Goal: Find specific fact: Find specific fact

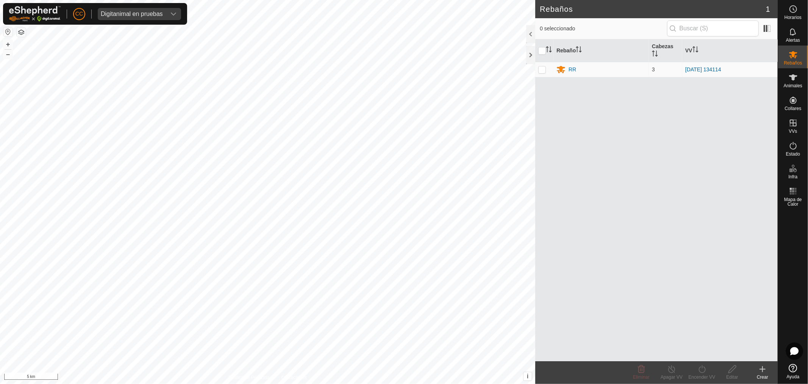
click at [147, 10] on span "Digitanimal en pruebas" at bounding box center [132, 14] width 68 height 12
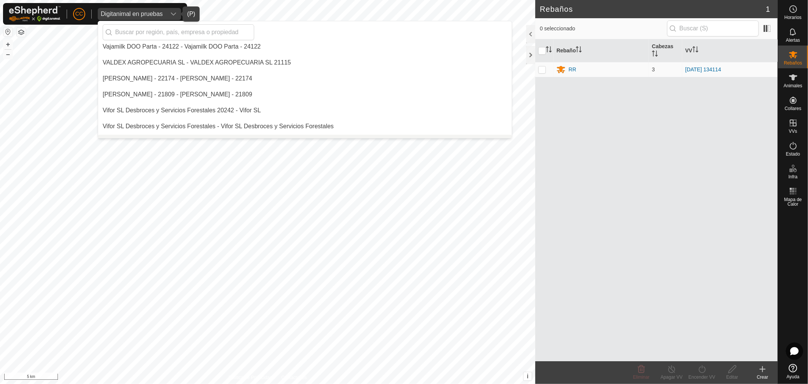
scroll to position [5452, 0]
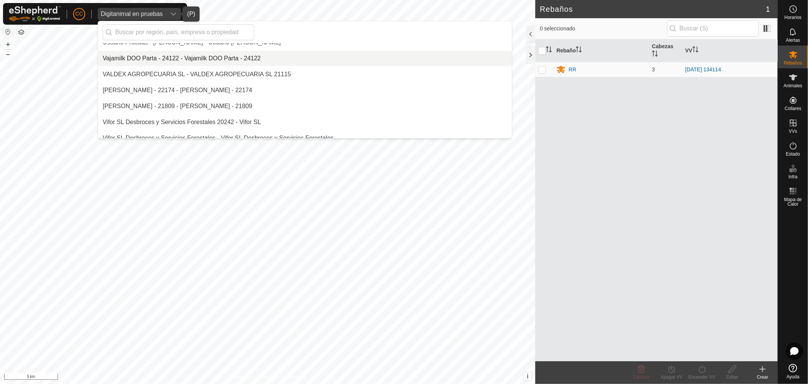
click at [133, 58] on li "Vajamilk DOO Parta - 24122 - Vajamilk DOO Parta - 24122" at bounding box center [305, 58] width 414 height 15
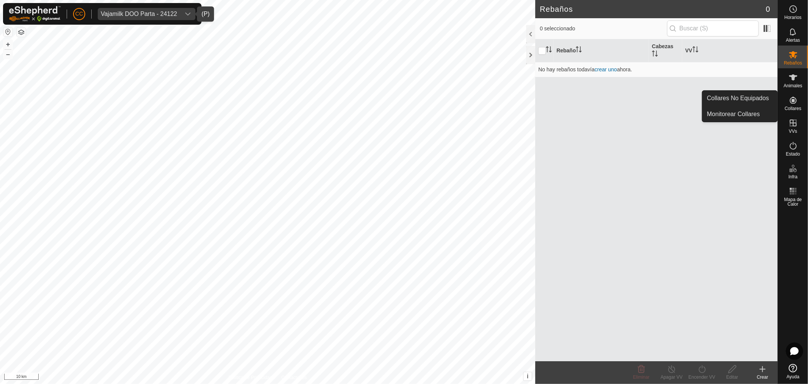
click at [800, 103] on es-neckbands-svg-icon at bounding box center [794, 100] width 14 height 12
click at [756, 96] on link "Collares No Equipados" at bounding box center [740, 98] width 75 height 15
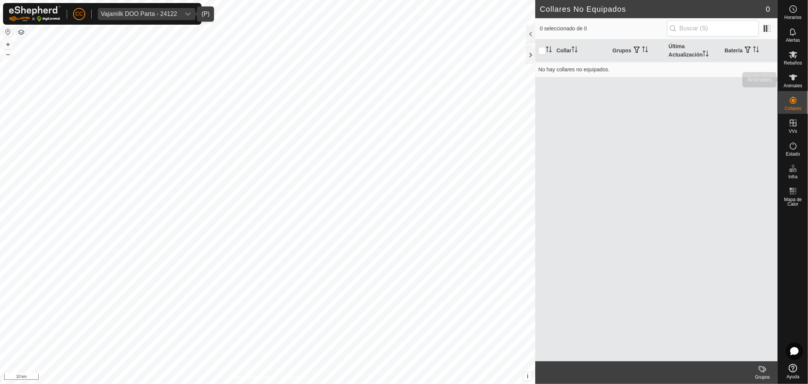
click at [791, 80] on icon at bounding box center [793, 77] width 9 height 9
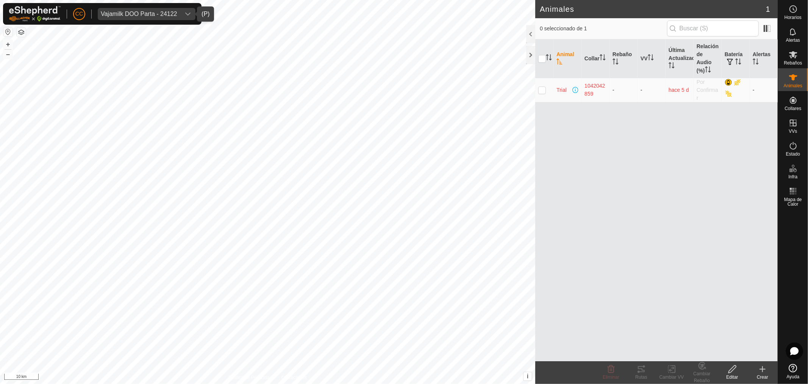
click at [544, 92] on p-checkbox at bounding box center [543, 90] width 8 height 6
checkbox input "true"
click at [641, 368] on icon at bounding box center [641, 368] width 9 height 9
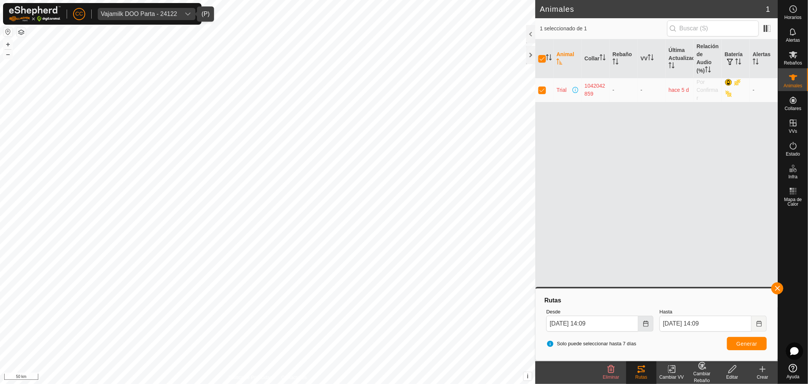
click at [643, 324] on icon "Choose Date" at bounding box center [645, 323] width 5 height 6
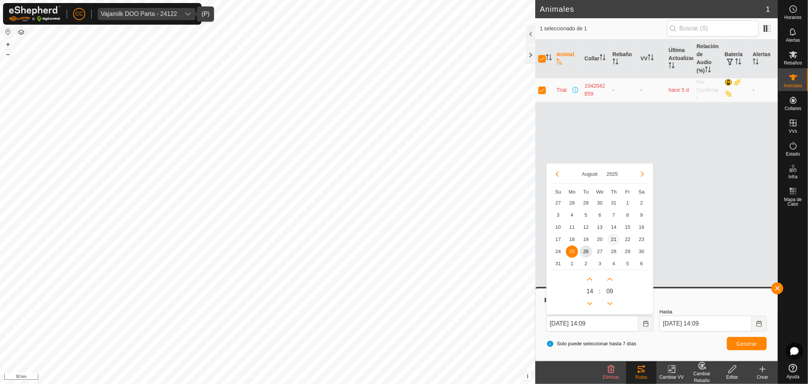
click at [615, 238] on span "21" at bounding box center [614, 239] width 12 height 12
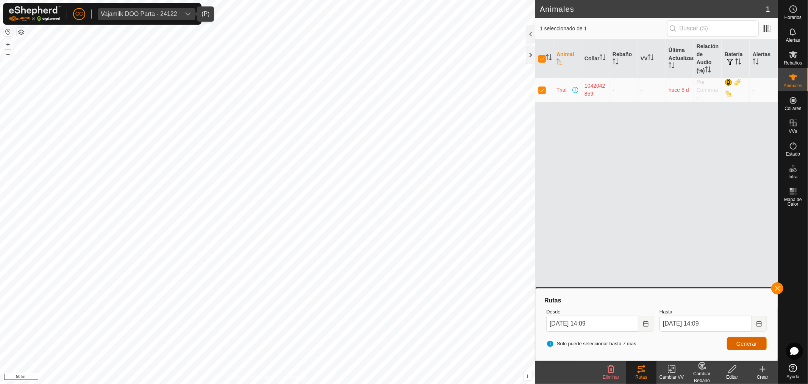
click at [739, 340] on span "Generar" at bounding box center [747, 343] width 21 height 6
click at [640, 324] on button "Choose Date" at bounding box center [646, 323] width 15 height 16
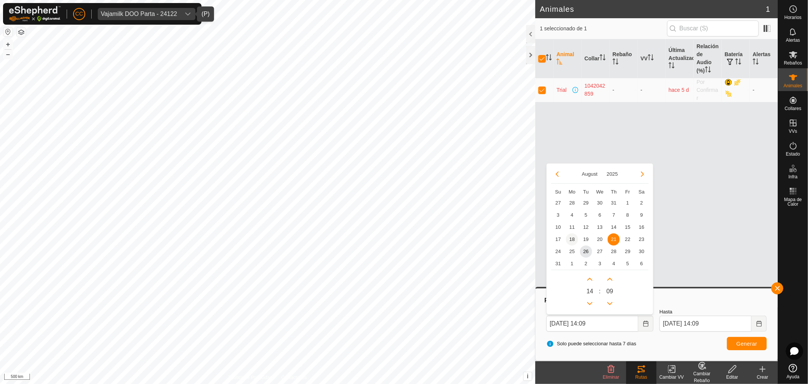
click at [572, 237] on span "18" at bounding box center [572, 239] width 12 height 12
type input "[DATE] 14:09"
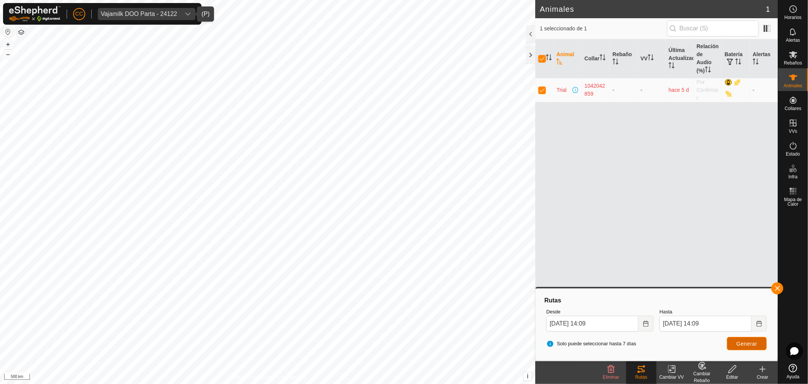
click at [748, 339] on button "Generar" at bounding box center [747, 343] width 40 height 13
click at [187, 13] on icon "dropdown trigger" at bounding box center [188, 14] width 6 height 6
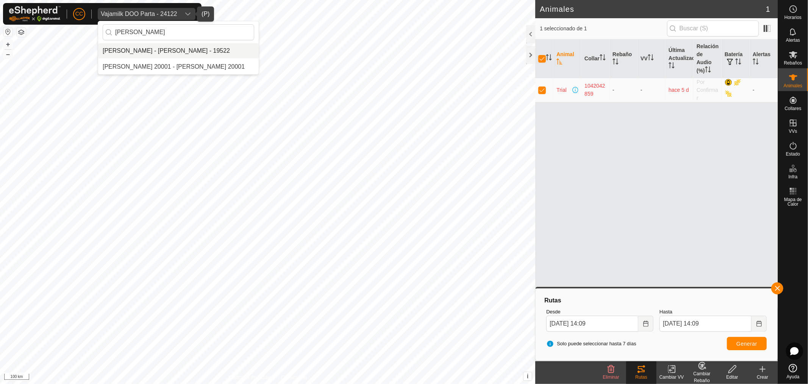
type input "[PERSON_NAME]"
click at [161, 51] on li "[PERSON_NAME] - [PERSON_NAME] - 19522" at bounding box center [178, 50] width 161 height 15
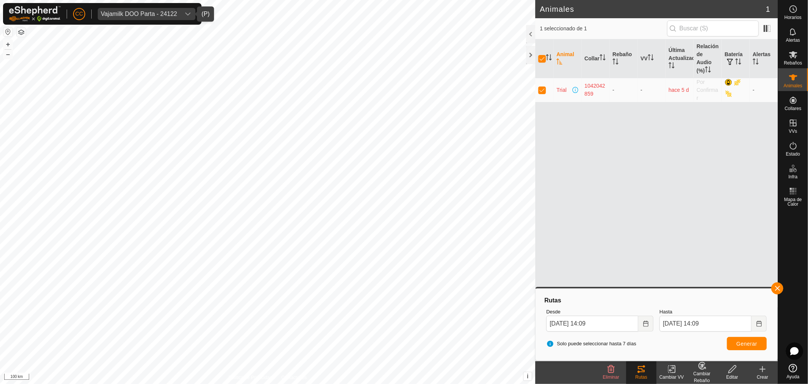
checkbox input "false"
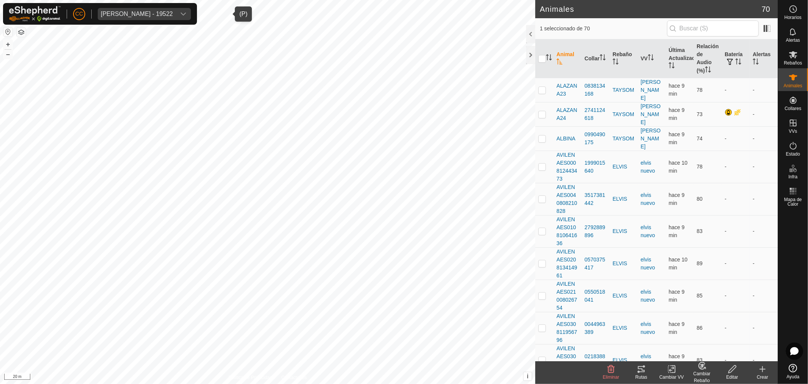
click at [642, 371] on icon at bounding box center [641, 368] width 9 height 9
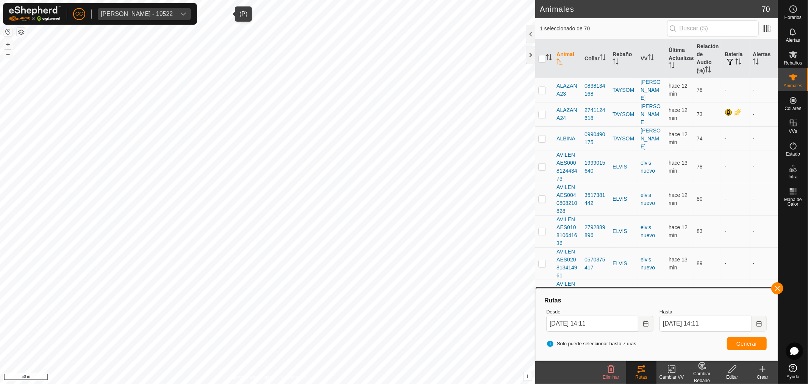
click at [145, 13] on div "[PERSON_NAME] - 19522" at bounding box center [137, 14] width 72 height 6
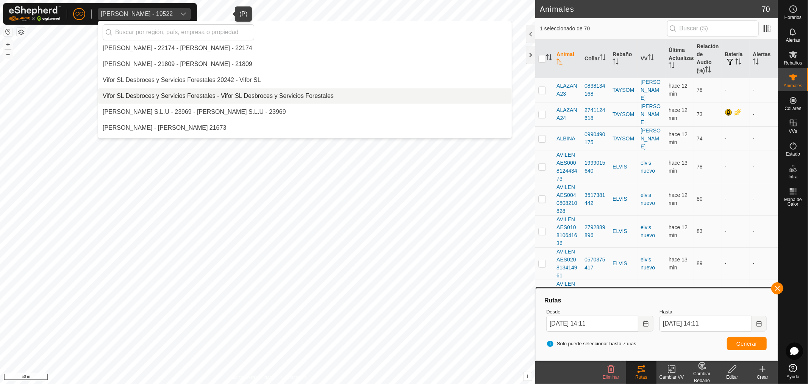
scroll to position [5452, 0]
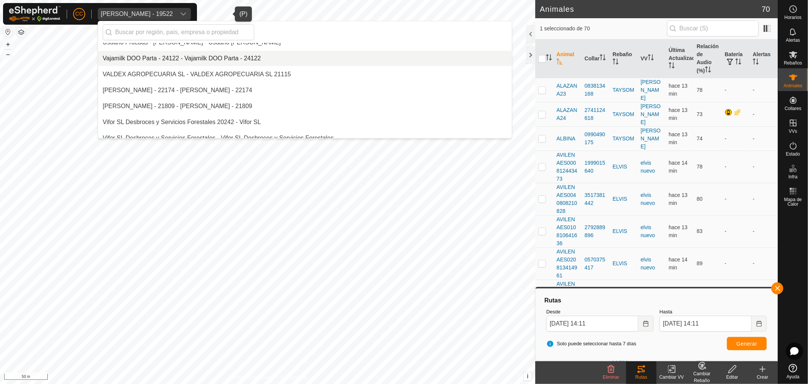
click at [140, 55] on li "Vajamilk DOO Parta - 24122 - Vajamilk DOO Parta - 24122" at bounding box center [305, 58] width 414 height 15
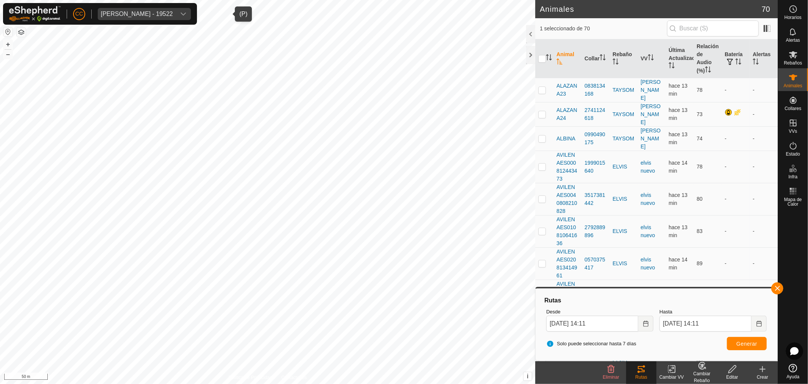
scroll to position [3293, 0]
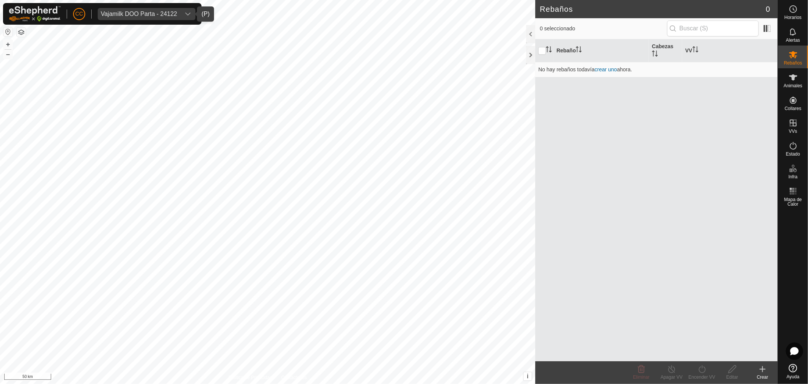
click at [172, 11] on div "Vajamilk DOO Parta - 24122" at bounding box center [139, 14] width 77 height 6
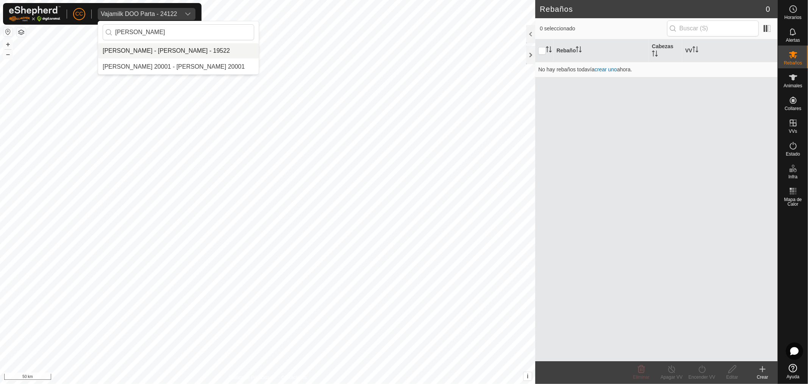
type input "[PERSON_NAME]"
click at [213, 56] on li "[PERSON_NAME] - [PERSON_NAME] - 19522" at bounding box center [178, 50] width 161 height 15
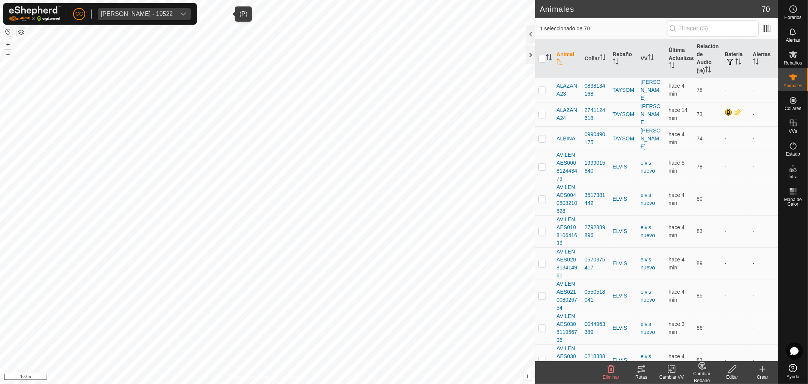
click at [636, 371] on tracks-svg-icon at bounding box center [641, 368] width 30 height 9
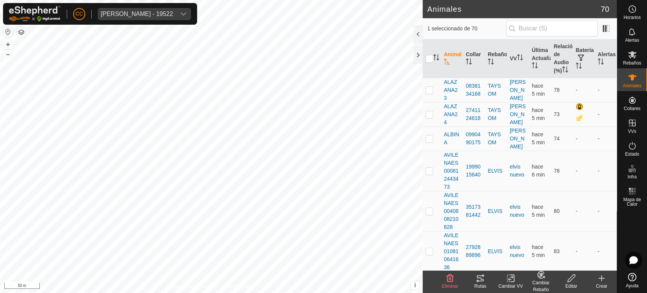
click at [132, 14] on div "[PERSON_NAME] - 19522" at bounding box center [137, 14] width 72 height 6
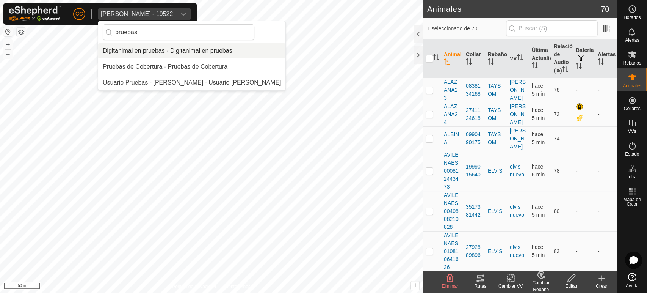
type input "pruebas"
click at [158, 52] on li "Digitanimal en pruebas - Digitanimal en pruebas" at bounding box center [191, 50] width 187 height 15
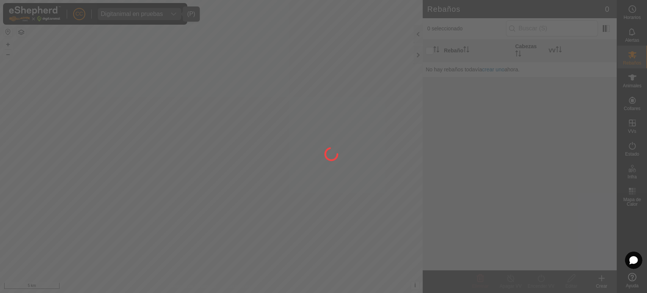
click at [635, 103] on div at bounding box center [323, 146] width 647 height 293
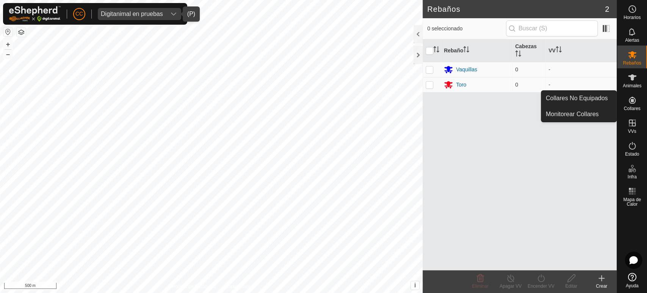
click at [635, 103] on icon at bounding box center [632, 100] width 9 height 9
click at [597, 99] on link "Collares No Equipados" at bounding box center [578, 98] width 75 height 15
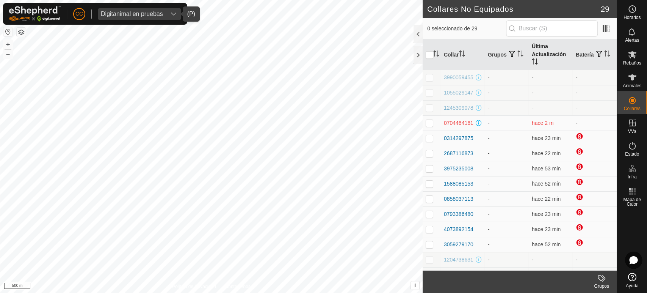
click at [543, 56] on th "Última Actualización" at bounding box center [551, 54] width 44 height 31
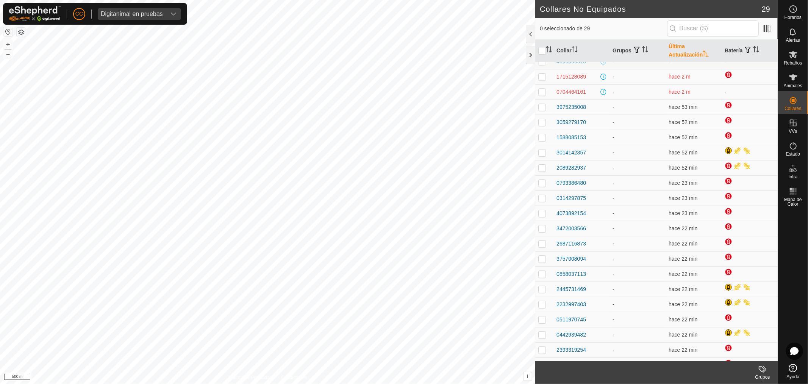
scroll to position [141, 0]
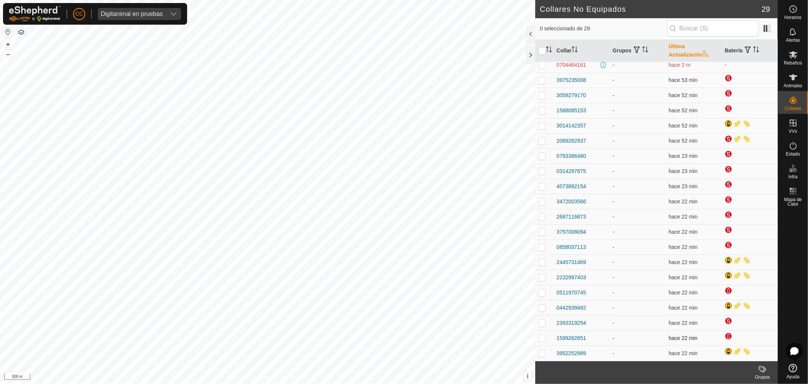
click at [543, 336] on p-checkbox at bounding box center [543, 338] width 8 height 6
checkbox input "false"
click at [566, 337] on div "1599262851" at bounding box center [572, 338] width 30 height 8
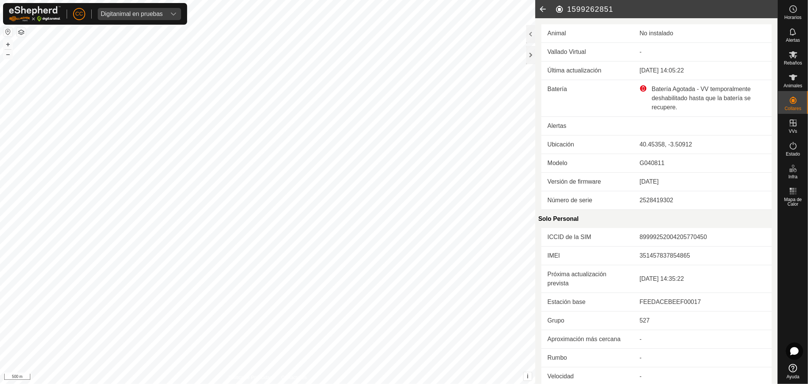
scroll to position [141, 0]
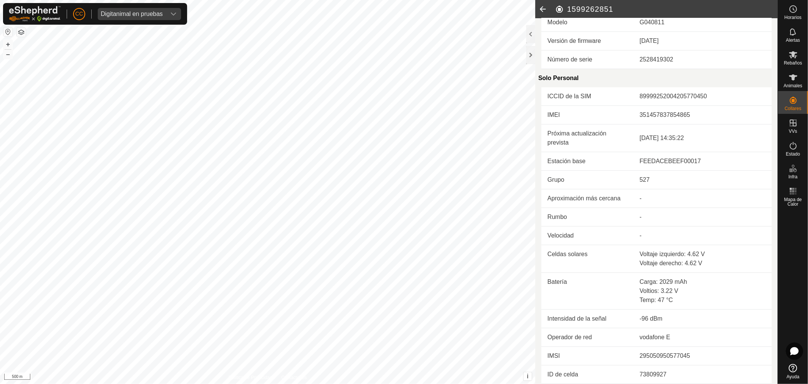
click at [542, 8] on icon at bounding box center [542, 9] width 15 height 18
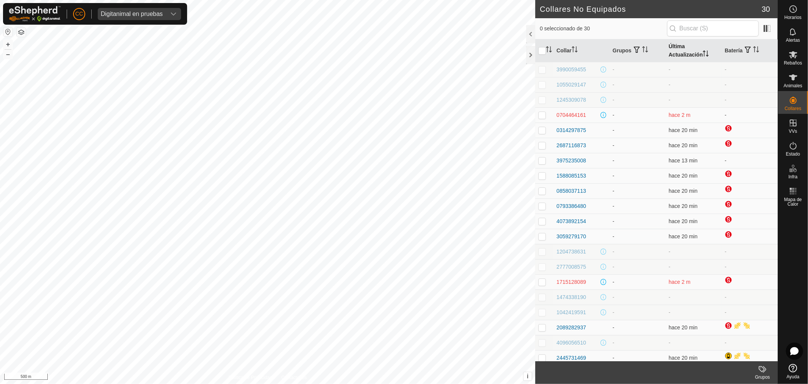
click at [675, 49] on th "Última Actualización" at bounding box center [694, 50] width 56 height 23
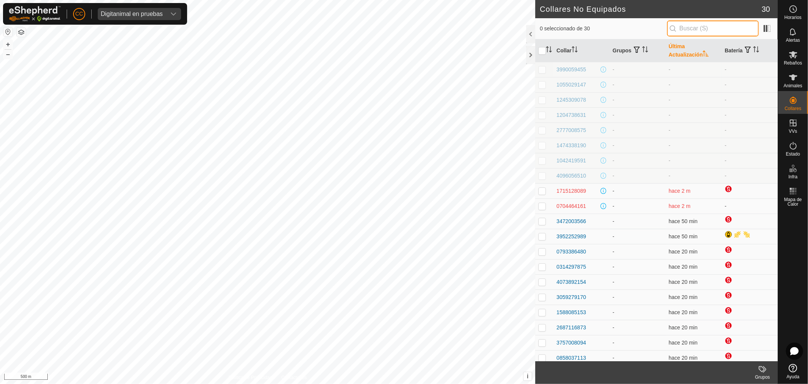
click at [721, 32] on input "text" at bounding box center [713, 28] width 92 height 16
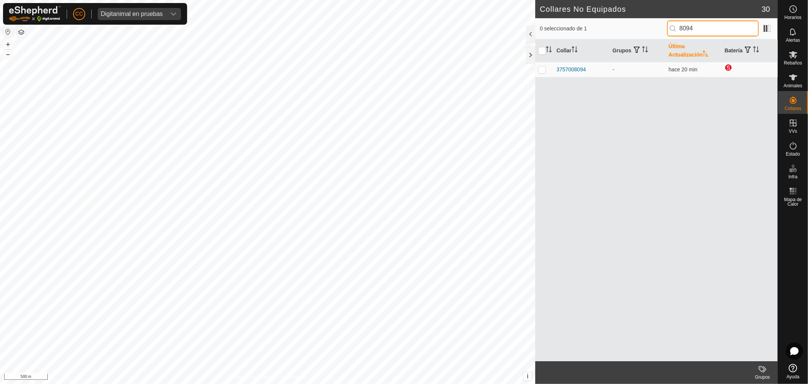
drag, startPoint x: 713, startPoint y: 28, endPoint x: 627, endPoint y: 25, distance: 86.5
click at [627, 25] on div "0 seleccionado de 1 8094" at bounding box center [656, 28] width 233 height 16
drag, startPoint x: 714, startPoint y: 30, endPoint x: 646, endPoint y: 29, distance: 68.2
click at [646, 29] on div "0 seleccionado de 1 7875" at bounding box center [656, 28] width 233 height 16
drag, startPoint x: 712, startPoint y: 25, endPoint x: 678, endPoint y: 28, distance: 34.2
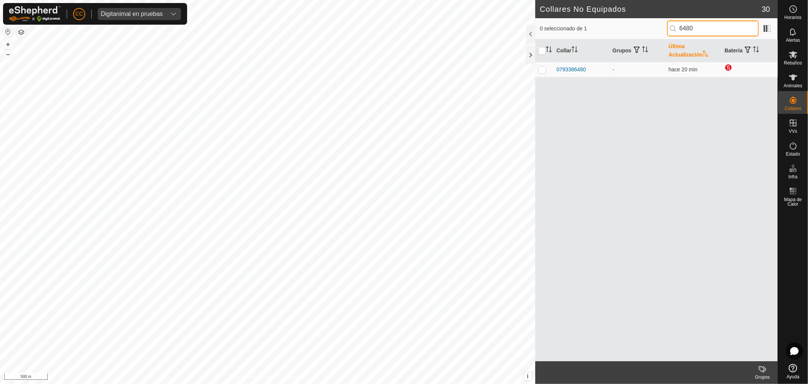
click at [678, 28] on p-iconfield "6480" at bounding box center [713, 28] width 92 height 16
drag, startPoint x: 589, startPoint y: 67, endPoint x: 548, endPoint y: 70, distance: 40.7
click at [548, 70] on tr "3757008094 - hace 25 min" at bounding box center [656, 69] width 243 height 15
copy div "3757008094"
drag, startPoint x: 700, startPoint y: 28, endPoint x: 638, endPoint y: 29, distance: 62.2
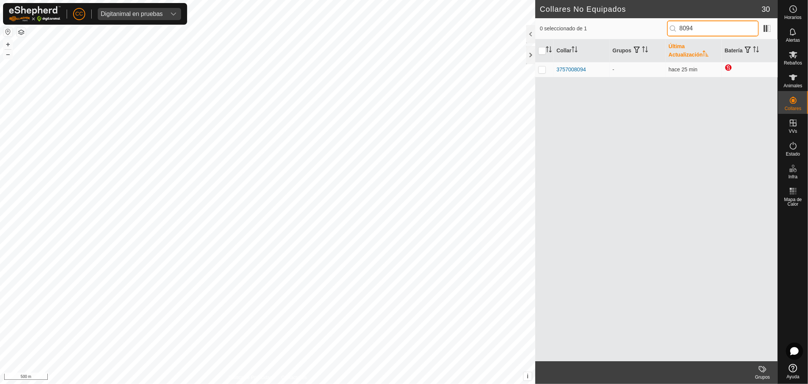
click at [638, 29] on div "0 seleccionado de 1 8094" at bounding box center [656, 28] width 233 height 16
drag, startPoint x: 582, startPoint y: 66, endPoint x: 547, endPoint y: 66, distance: 34.9
click at [547, 66] on tr "0314297875 - hace 25 min" at bounding box center [656, 69] width 243 height 15
copy div "0314297875"
drag, startPoint x: 706, startPoint y: 30, endPoint x: 676, endPoint y: 30, distance: 29.9
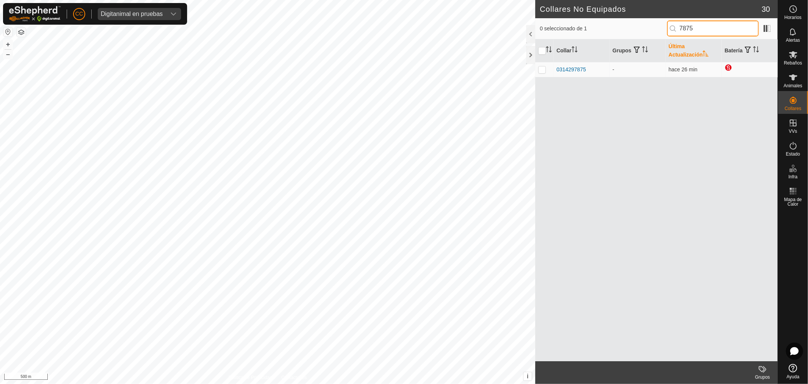
click at [676, 30] on p-iconfield "7875" at bounding box center [713, 28] width 92 height 16
drag, startPoint x: 595, startPoint y: 69, endPoint x: 556, endPoint y: 70, distance: 39.0
click at [556, 70] on td "0793386480" at bounding box center [582, 69] width 56 height 15
copy div "0793386480"
drag, startPoint x: 693, startPoint y: 28, endPoint x: 676, endPoint y: 33, distance: 17.3
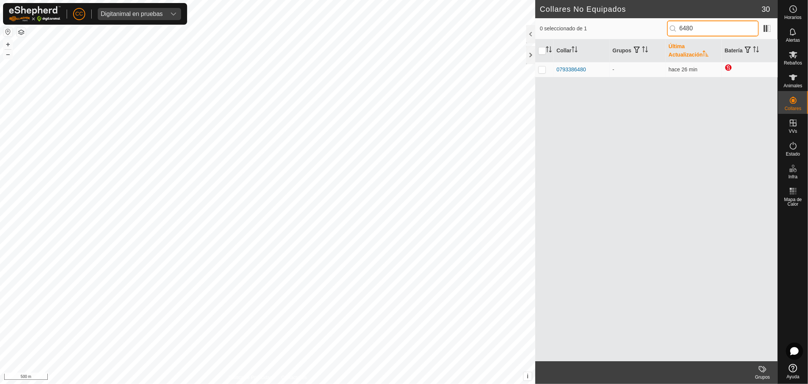
click at [676, 33] on input "6480" at bounding box center [713, 28] width 92 height 16
drag, startPoint x: 699, startPoint y: 30, endPoint x: 664, endPoint y: 33, distance: 35.0
click at [664, 33] on div "0 seleccionado de 0 4216" at bounding box center [656, 28] width 233 height 16
drag, startPoint x: 595, startPoint y: 70, endPoint x: 555, endPoint y: 77, distance: 40.7
click at [555, 77] on td "2687116873" at bounding box center [582, 69] width 56 height 15
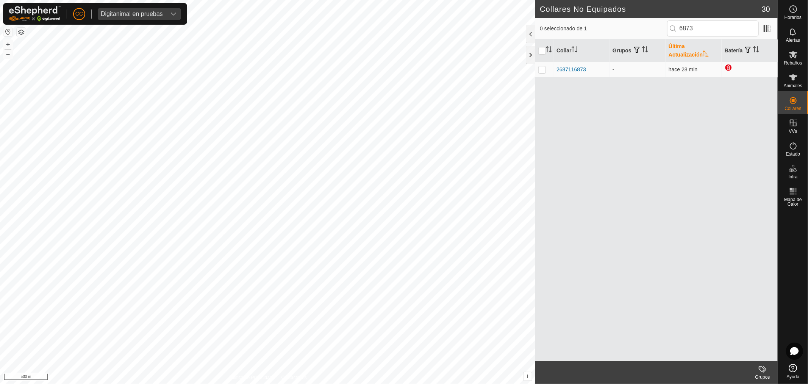
copy div "2687116873"
click at [697, 17] on header "Collares No Equipados 30" at bounding box center [656, 9] width 243 height 18
drag, startPoint x: 705, startPoint y: 27, endPoint x: 632, endPoint y: 28, distance: 72.8
click at [632, 28] on div "0 seleccionado de 1 6873" at bounding box center [656, 28] width 233 height 16
drag, startPoint x: 588, startPoint y: 69, endPoint x: 554, endPoint y: 75, distance: 35.0
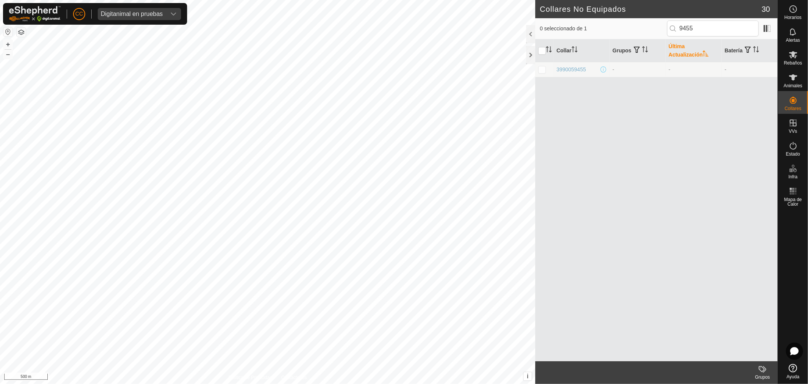
click at [554, 75] on td "3990059455" at bounding box center [582, 69] width 56 height 15
copy div "3990059455"
drag, startPoint x: 697, startPoint y: 27, endPoint x: 677, endPoint y: 29, distance: 20.6
click at [677, 29] on p-iconfield "9455" at bounding box center [713, 28] width 92 height 16
type input "9170"
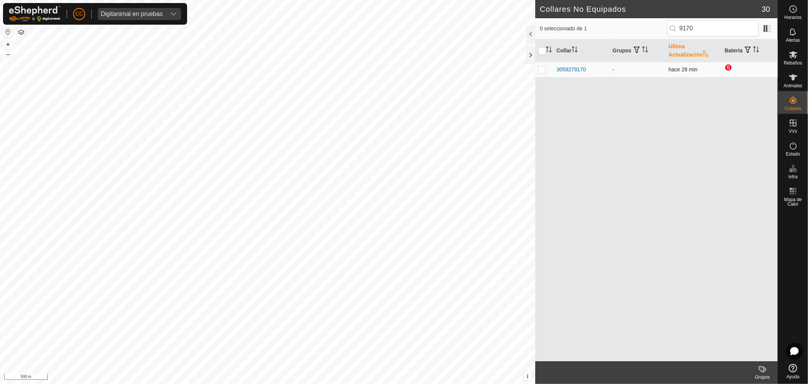
drag, startPoint x: 586, startPoint y: 67, endPoint x: 593, endPoint y: 65, distance: 7.8
click at [593, 65] on td "3059279170" at bounding box center [582, 69] width 56 height 15
drag, startPoint x: 593, startPoint y: 65, endPoint x: 556, endPoint y: 71, distance: 37.9
click at [556, 71] on td "3059279170" at bounding box center [582, 69] width 56 height 15
copy div "3059279170"
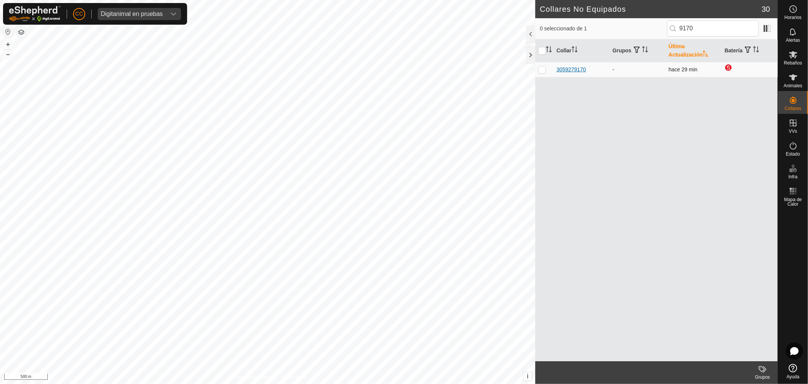
click at [575, 70] on div "3059279170" at bounding box center [572, 70] width 30 height 8
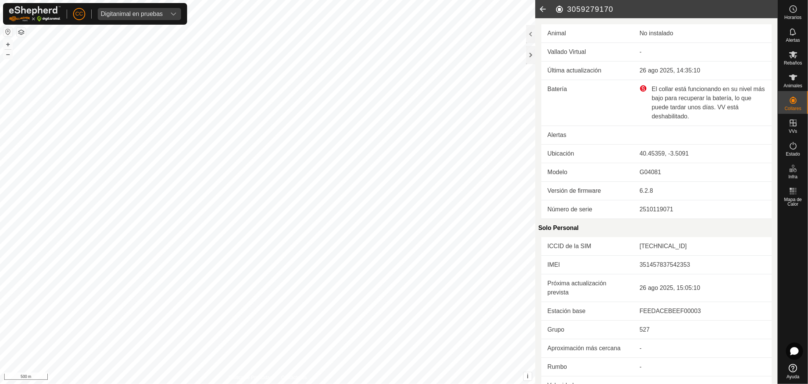
click at [538, 9] on icon at bounding box center [542, 9] width 15 height 18
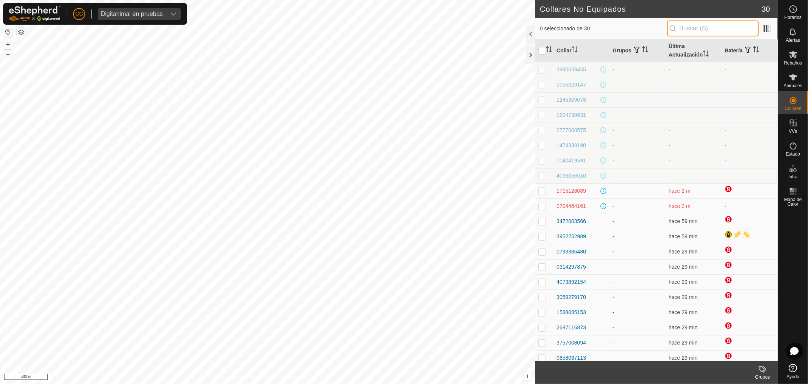
click at [701, 30] on input "text" at bounding box center [713, 28] width 92 height 16
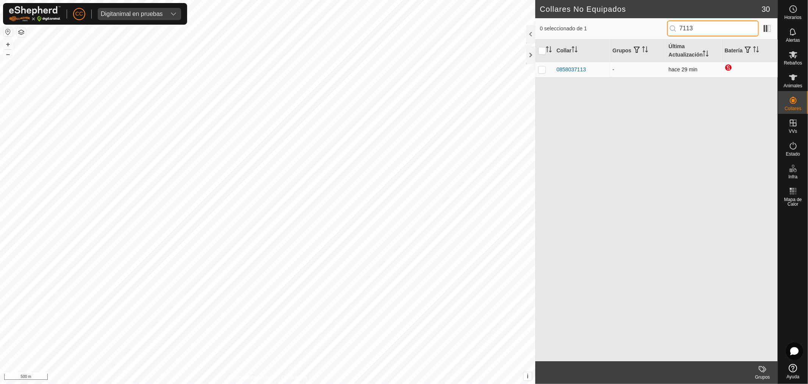
type input "7113"
drag, startPoint x: 592, startPoint y: 65, endPoint x: 552, endPoint y: 74, distance: 41.1
click at [552, 74] on tr "0858037113 - hace 29 min" at bounding box center [656, 69] width 243 height 15
copy div "0858037113"
click at [577, 67] on div "0858037113" at bounding box center [572, 70] width 30 height 8
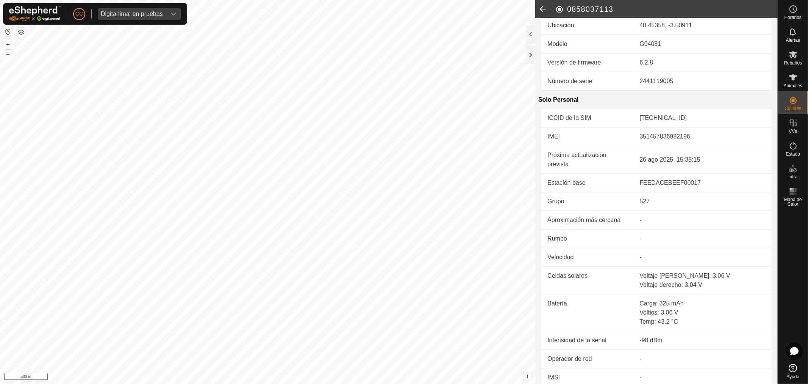
scroll to position [150, 0]
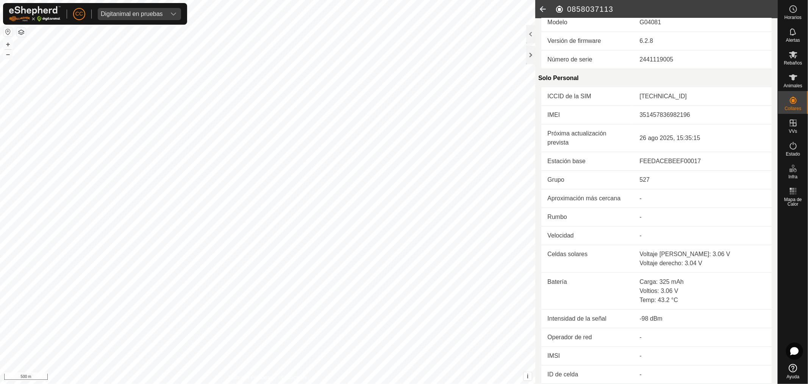
click at [544, 8] on icon at bounding box center [542, 9] width 15 height 18
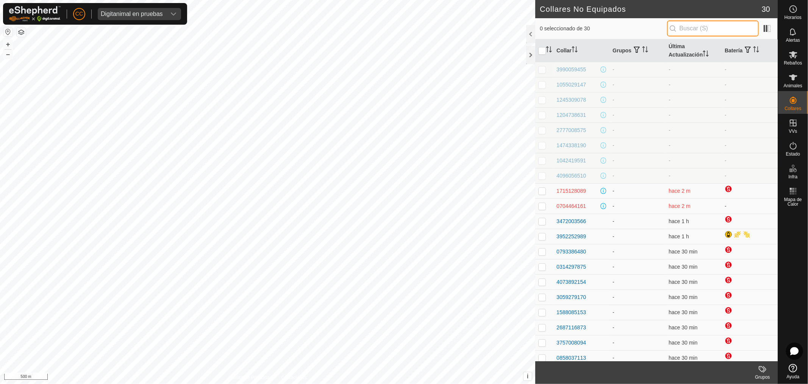
click at [690, 29] on input "text" at bounding box center [713, 28] width 92 height 16
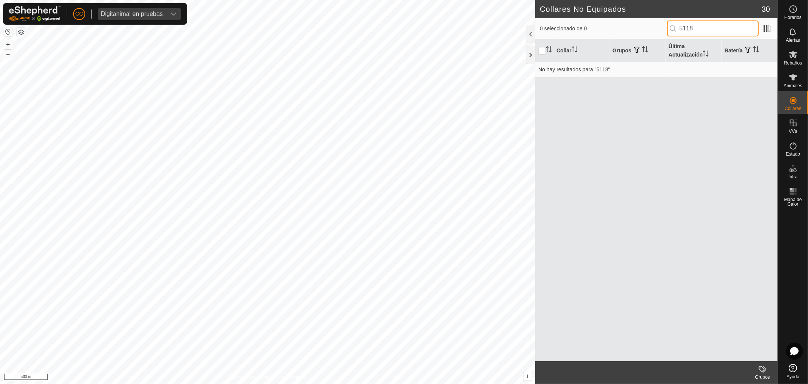
drag, startPoint x: 697, startPoint y: 33, endPoint x: 654, endPoint y: 34, distance: 42.9
click at [654, 34] on div "0 seleccionado de 0 5118" at bounding box center [656, 28] width 233 height 16
drag, startPoint x: 728, startPoint y: 28, endPoint x: 653, endPoint y: 36, distance: 75.5
click at [653, 36] on div "0 seleccionado de 0 9157" at bounding box center [656, 28] width 233 height 16
click at [715, 28] on input "3419" at bounding box center [713, 28] width 92 height 16
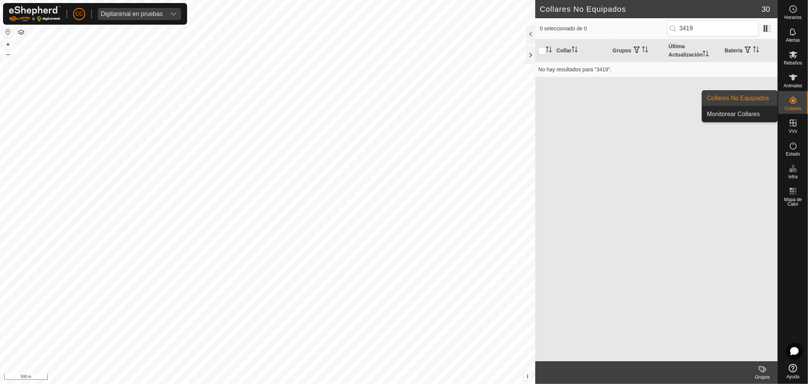
click at [753, 94] on link "Collares No Equipados" at bounding box center [740, 98] width 75 height 15
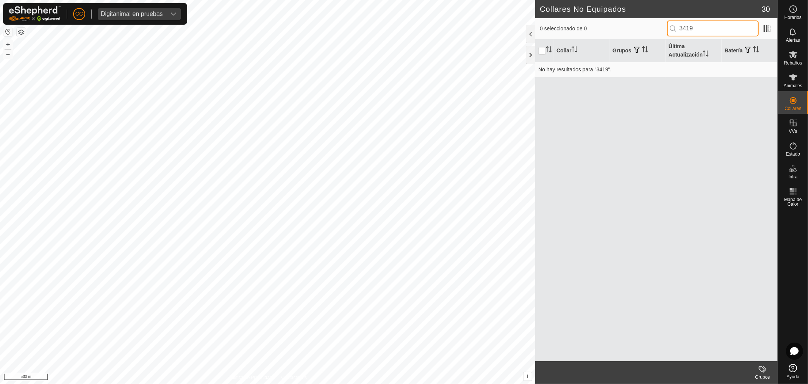
click at [700, 29] on input "3419" at bounding box center [713, 28] width 92 height 16
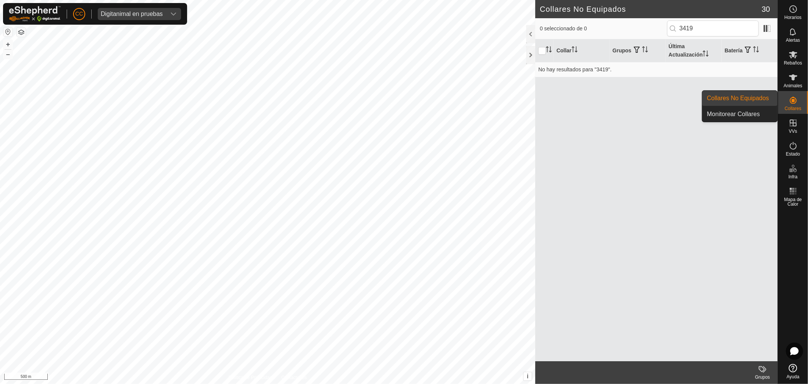
click at [753, 102] on link "Collares No Equipados" at bounding box center [740, 98] width 75 height 15
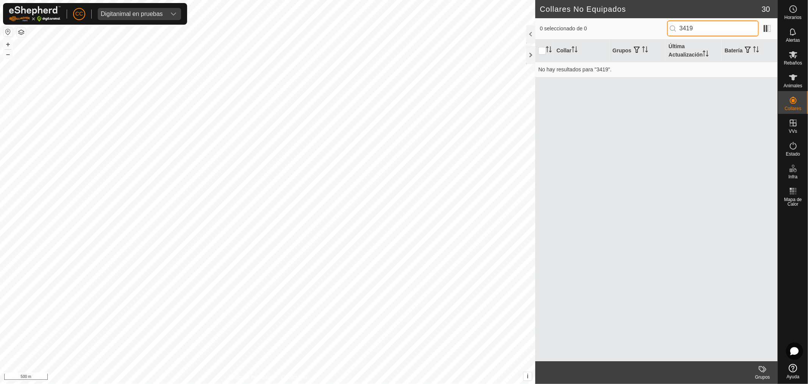
drag, startPoint x: 706, startPoint y: 27, endPoint x: 660, endPoint y: 31, distance: 46.7
click at [660, 31] on div "0 seleccionado de 0 3419" at bounding box center [656, 28] width 233 height 16
drag, startPoint x: 703, startPoint y: 27, endPoint x: 661, endPoint y: 31, distance: 42.3
click at [661, 28] on div "0 seleccionado de 0 0570" at bounding box center [656, 28] width 233 height 16
click at [532, 69] on div "Collares No Equipados 30 0 seleccionado de 1 3566 Collar Grupos Última Actualiz…" at bounding box center [389, 192] width 778 height 384
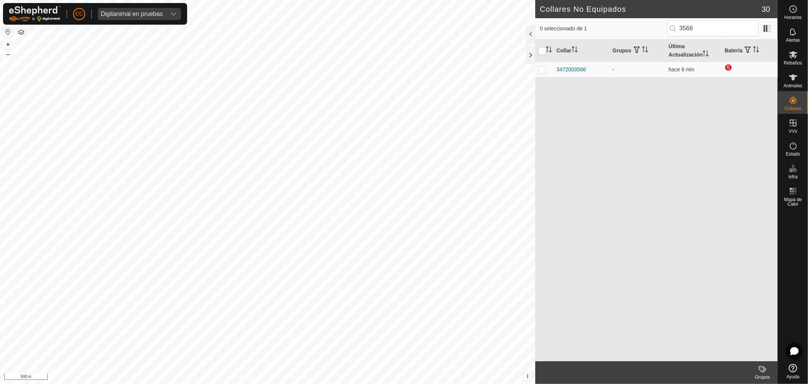
click at [594, 97] on div "Collar Grupos Última Actualización Batería 3472003566 - hace 6 min" at bounding box center [656, 199] width 243 height 321
drag, startPoint x: 590, startPoint y: 69, endPoint x: 556, endPoint y: 70, distance: 34.1
click at [557, 70] on div "3472003566" at bounding box center [582, 70] width 50 height 8
copy div "3472003566"
drag, startPoint x: 786, startPoint y: 93, endPoint x: 792, endPoint y: 99, distance: 8.8
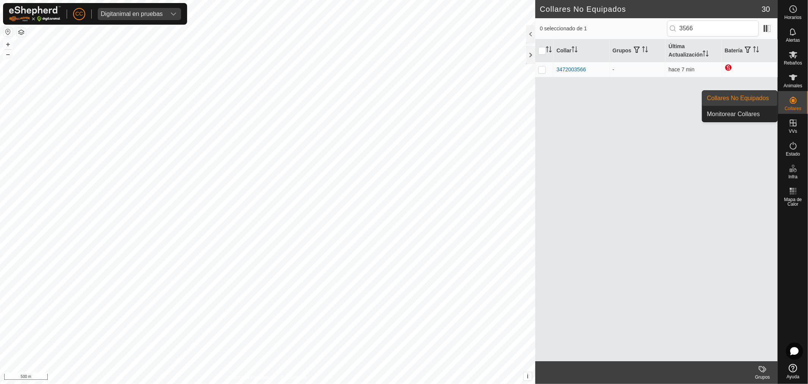
click at [792, 99] on icon at bounding box center [793, 100] width 9 height 9
click at [764, 98] on link "Collares No Equipados" at bounding box center [740, 98] width 75 height 15
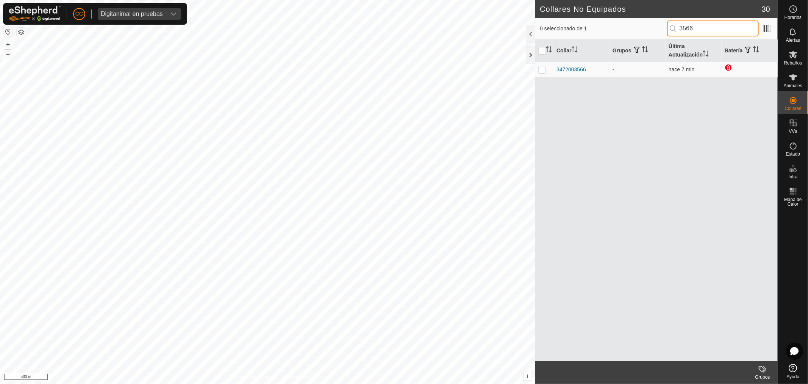
click at [692, 23] on input "3566" at bounding box center [713, 28] width 92 height 16
type input "3656"
click at [695, 31] on input "3656" at bounding box center [713, 28] width 92 height 16
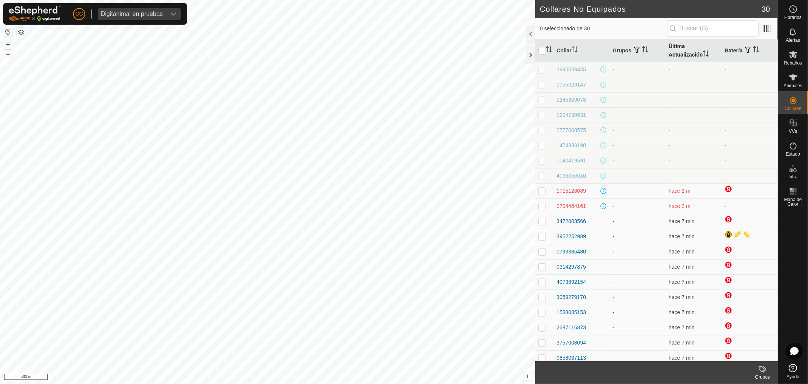
click at [690, 49] on th "Última Actualización" at bounding box center [694, 50] width 56 height 23
click at [689, 50] on th "Última Actualización" at bounding box center [694, 50] width 56 height 23
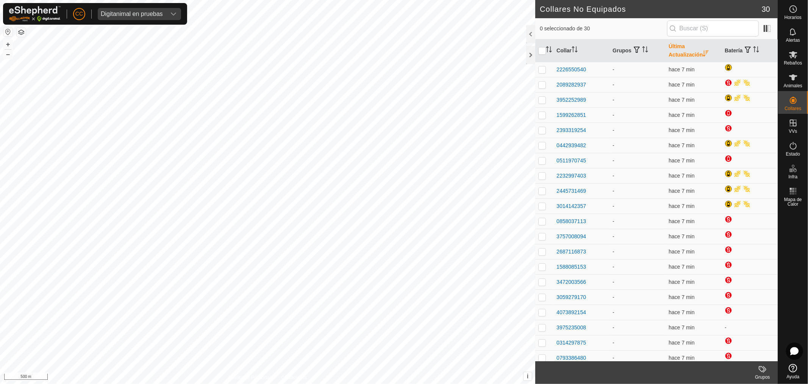
click at [689, 50] on th "Última Actualización" at bounding box center [694, 50] width 56 height 23
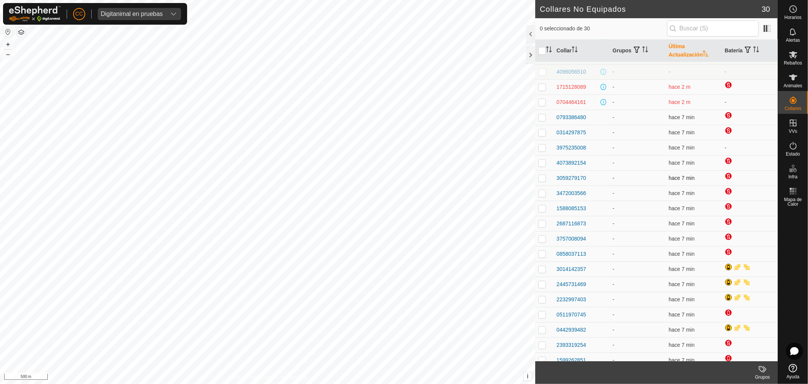
scroll to position [30, 0]
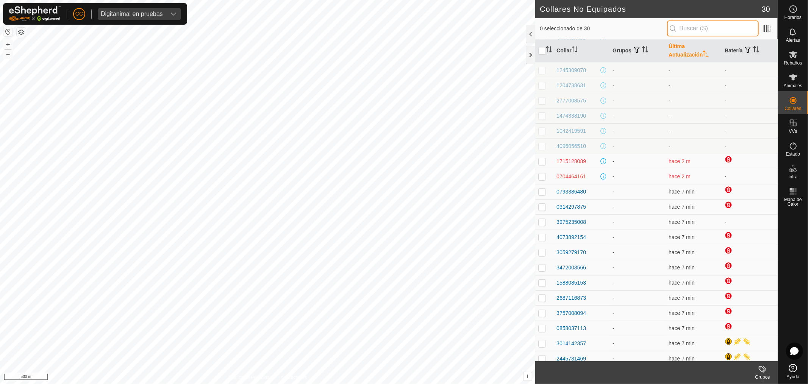
click at [702, 28] on input "text" at bounding box center [713, 28] width 92 height 16
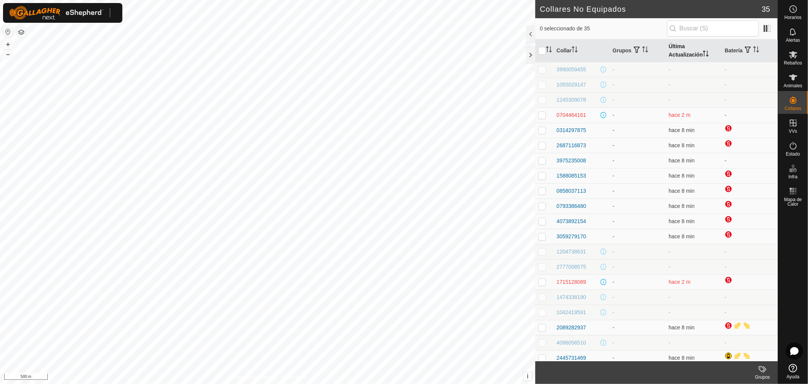
click at [680, 53] on th "Última Actualización" at bounding box center [694, 50] width 56 height 23
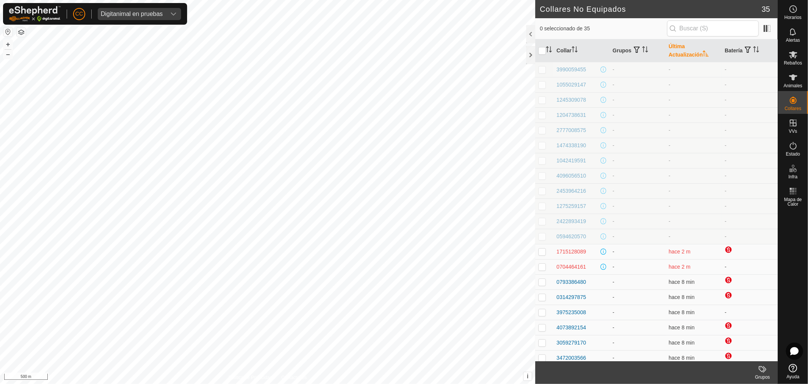
click at [576, 233] on td "0594620570" at bounding box center [582, 236] width 56 height 15
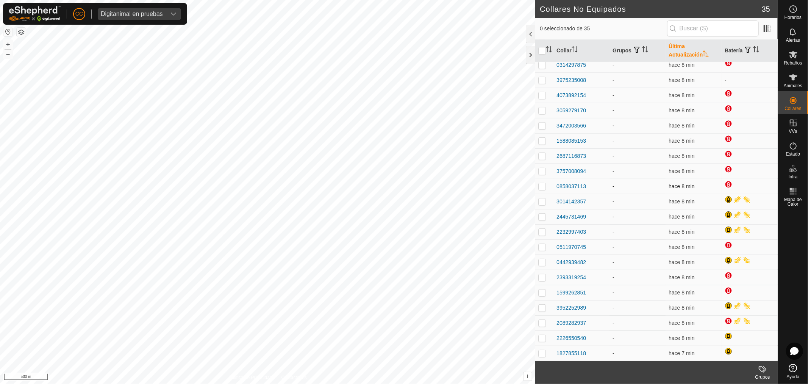
scroll to position [148, 0]
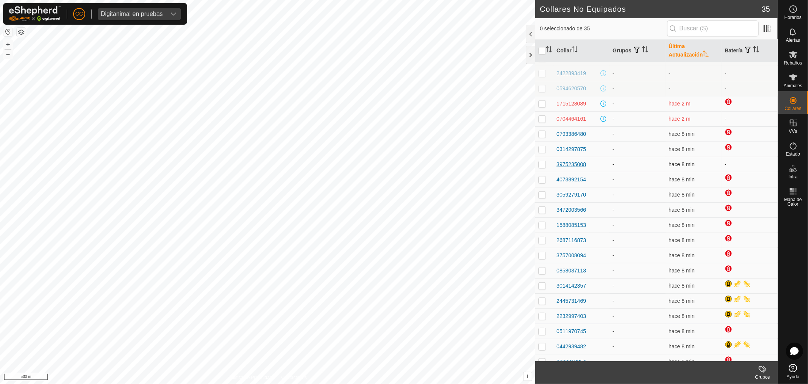
click at [562, 164] on div "3975235008" at bounding box center [572, 164] width 30 height 8
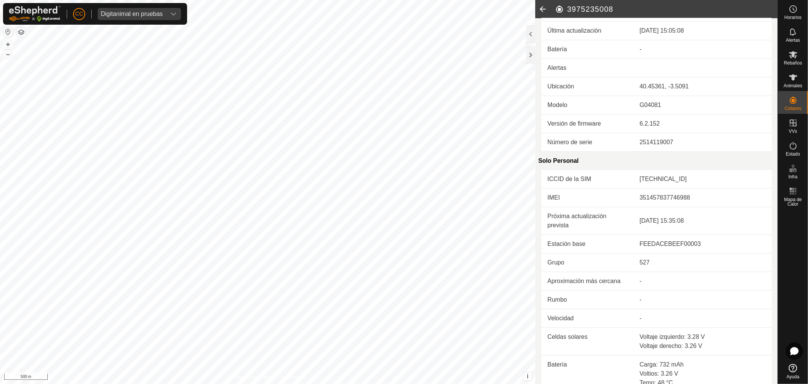
scroll to position [39, 0]
click at [540, 7] on icon at bounding box center [542, 9] width 15 height 18
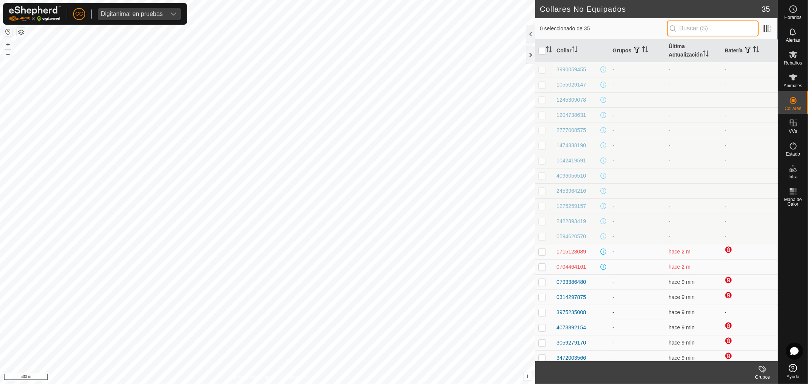
click at [699, 28] on input "text" at bounding box center [713, 28] width 92 height 16
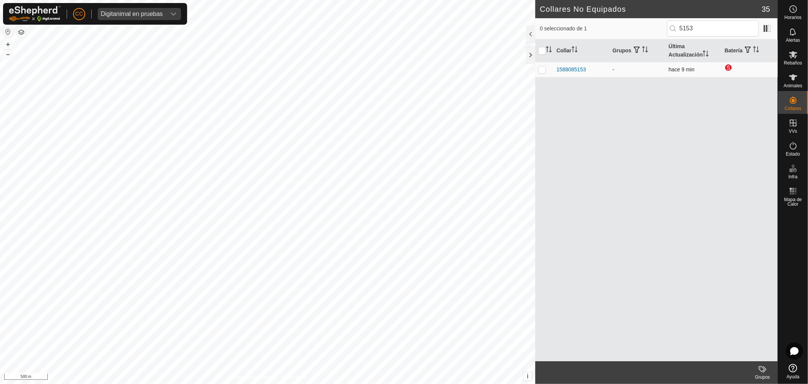
drag, startPoint x: 593, startPoint y: 68, endPoint x: 535, endPoint y: 67, distance: 58.0
click at [535, 67] on tr "1588085153 - hace 9 min" at bounding box center [656, 69] width 243 height 15
copy div "1588085153"
drag, startPoint x: 703, startPoint y: 29, endPoint x: 668, endPoint y: 33, distance: 35.5
click at [668, 33] on div "0 seleccionado de 1 5153" at bounding box center [656, 28] width 233 height 16
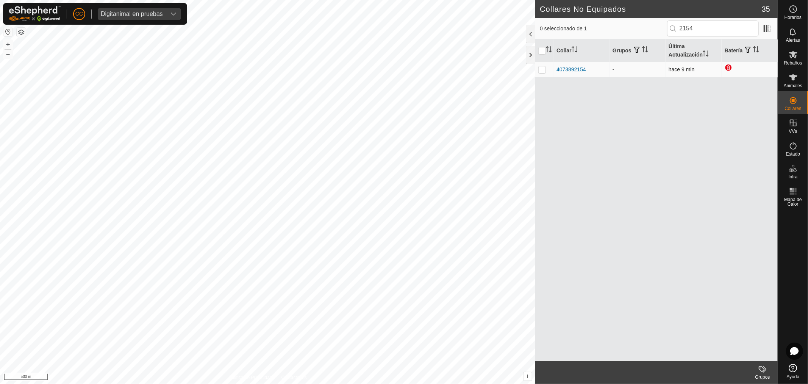
drag, startPoint x: 590, startPoint y: 66, endPoint x: 554, endPoint y: 72, distance: 36.2
click at [554, 72] on td "4073892154" at bounding box center [582, 69] width 56 height 15
copy div "4073892154"
drag, startPoint x: 702, startPoint y: 30, endPoint x: 669, endPoint y: 31, distance: 33.7
click at [669, 31] on div "0 seleccionado de 1 2154" at bounding box center [656, 28] width 233 height 16
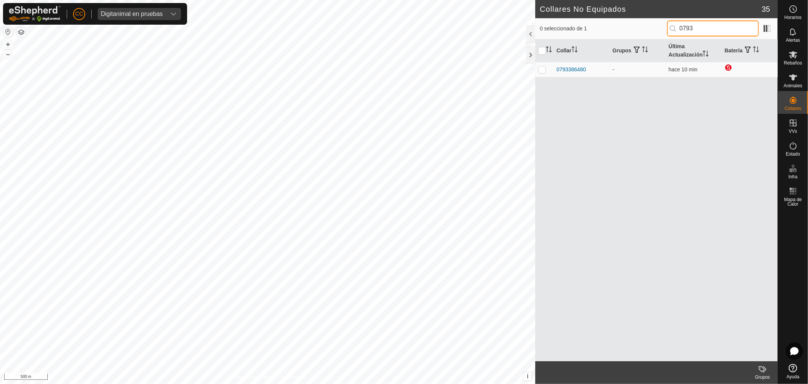
click at [711, 30] on input "0793" at bounding box center [713, 28] width 92 height 16
drag, startPoint x: 692, startPoint y: 29, endPoint x: 677, endPoint y: 30, distance: 15.2
click at [677, 30] on p-iconfield "0793" at bounding box center [713, 28] width 92 height 16
drag, startPoint x: 693, startPoint y: 28, endPoint x: 649, endPoint y: 31, distance: 44.1
click at [649, 31] on div "0 seleccionado de 2 507" at bounding box center [656, 28] width 233 height 16
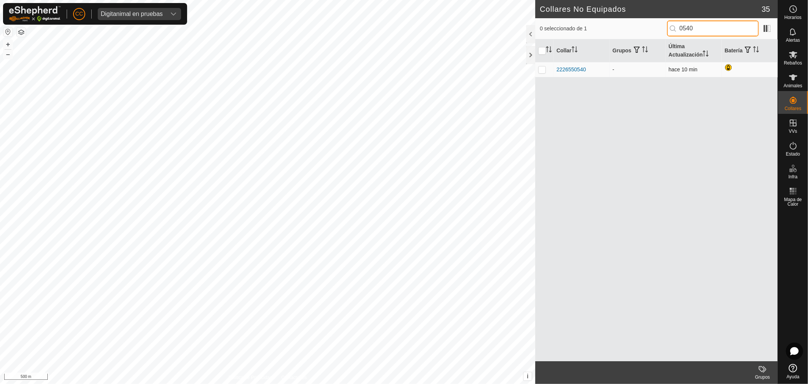
type input "0540"
drag, startPoint x: 596, startPoint y: 69, endPoint x: 556, endPoint y: 67, distance: 39.8
click at [556, 67] on td "2226550540" at bounding box center [582, 69] width 56 height 15
copy div "2226550540"
click at [568, 67] on div "2226550540" at bounding box center [572, 70] width 30 height 8
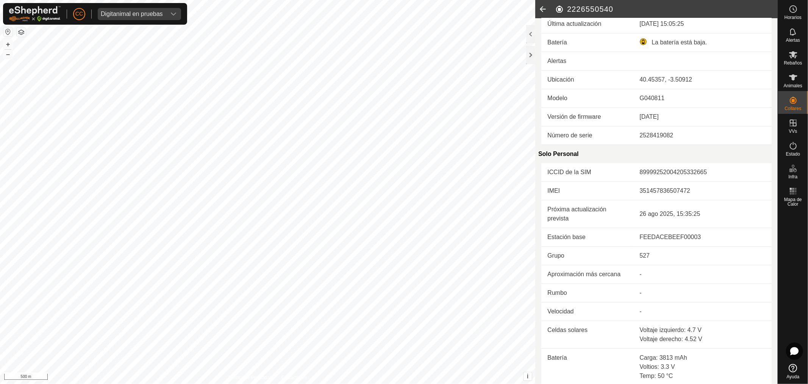
scroll to position [84, 0]
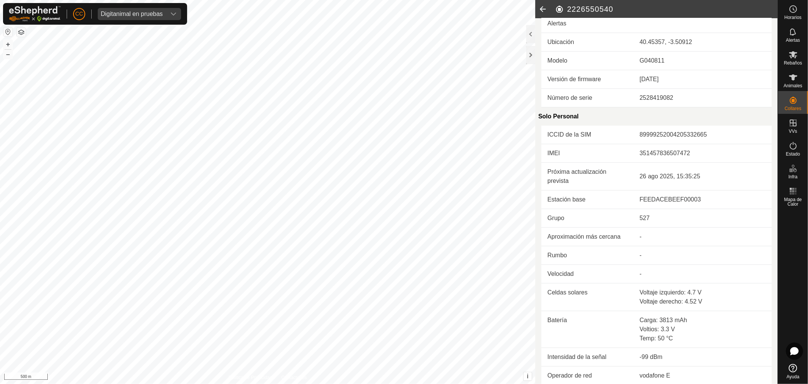
click at [544, 9] on icon at bounding box center [542, 9] width 15 height 18
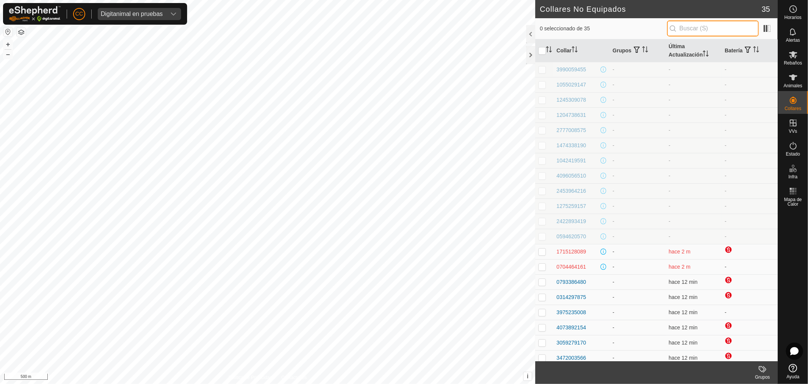
click at [700, 27] on input "text" at bounding box center [713, 28] width 92 height 16
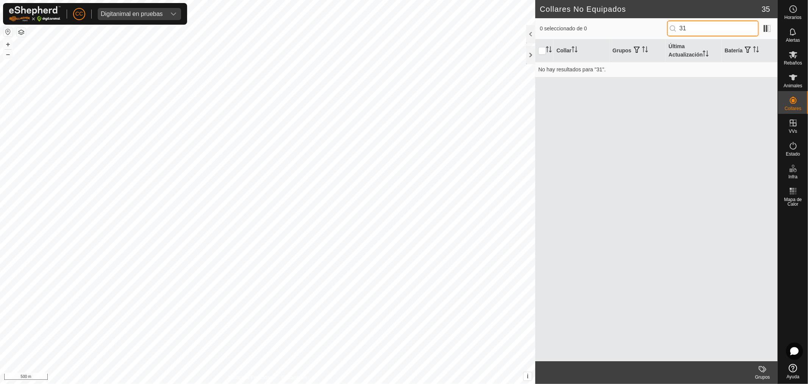
type input "3"
drag, startPoint x: 695, startPoint y: 29, endPoint x: 651, endPoint y: 33, distance: 43.8
click at [651, 33] on div "0 seleccionado de 0 2187" at bounding box center [656, 28] width 233 height 16
drag, startPoint x: 704, startPoint y: 26, endPoint x: 676, endPoint y: 33, distance: 28.7
click at [676, 33] on input "8447" at bounding box center [713, 28] width 92 height 16
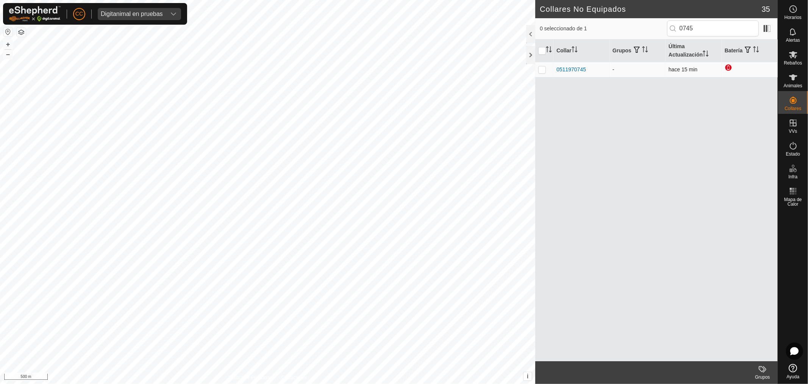
drag, startPoint x: 593, startPoint y: 66, endPoint x: 550, endPoint y: 71, distance: 43.5
click at [550, 71] on tr "0511970745 - hace 15 min" at bounding box center [656, 69] width 243 height 15
copy div "0511970745"
click at [699, 27] on input "0745" at bounding box center [713, 28] width 92 height 16
click at [700, 27] on input "0745" at bounding box center [713, 28] width 92 height 16
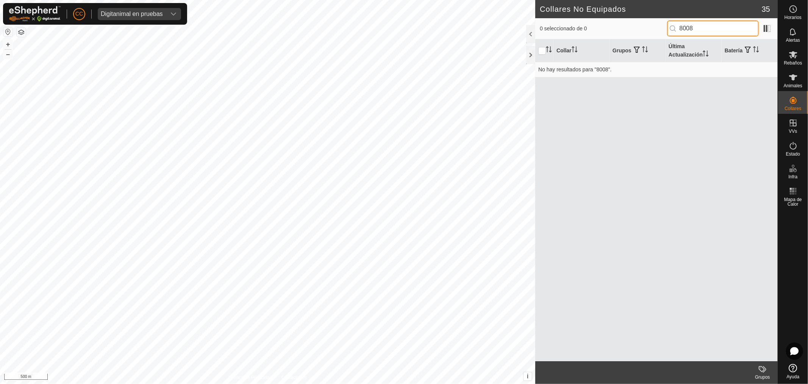
drag, startPoint x: 698, startPoint y: 29, endPoint x: 680, endPoint y: 37, distance: 19.9
click at [680, 37] on div "0 seleccionado de 0 8008" at bounding box center [656, 28] width 243 height 21
drag, startPoint x: 714, startPoint y: 28, endPoint x: 645, endPoint y: 27, distance: 68.6
click at [645, 27] on div "0 seleccionado de 0 5708" at bounding box center [656, 28] width 233 height 16
drag, startPoint x: 706, startPoint y: 28, endPoint x: 666, endPoint y: 25, distance: 40.3
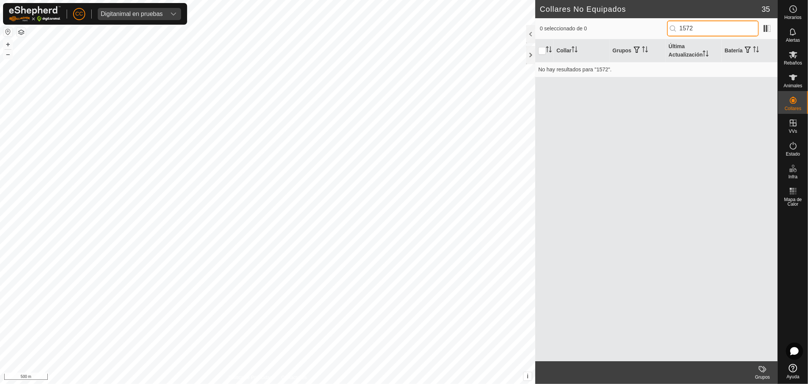
click at [666, 25] on div "0 seleccionado de 0 1572" at bounding box center [656, 28] width 233 height 16
type input "9254"
drag, startPoint x: 581, startPoint y: 69, endPoint x: 585, endPoint y: 68, distance: 4.0
click at [585, 68] on div "2393319254" at bounding box center [572, 70] width 30 height 8
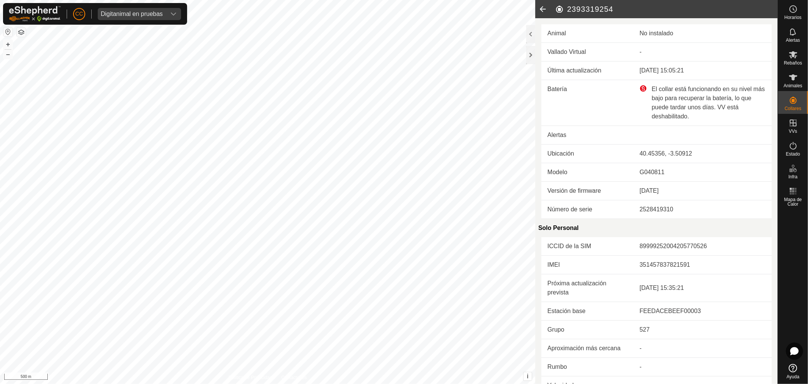
drag, startPoint x: 624, startPoint y: 11, endPoint x: 567, endPoint y: 9, distance: 57.2
click at [567, 9] on h2 "2393319254" at bounding box center [666, 9] width 223 height 9
copy h2 "2393319254"
click at [537, 8] on icon at bounding box center [542, 9] width 15 height 18
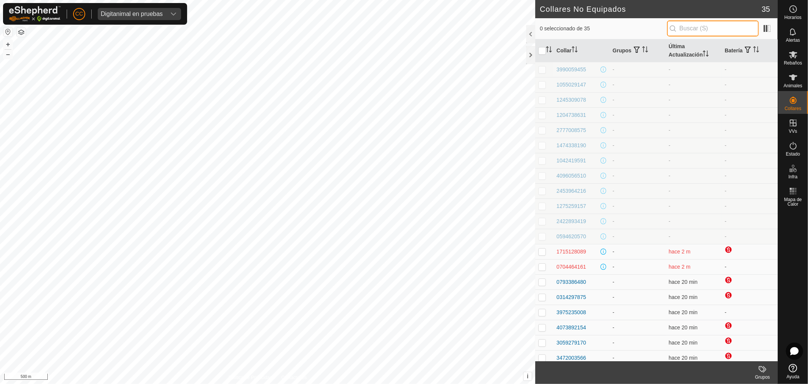
click at [681, 25] on input "text" at bounding box center [713, 28] width 92 height 16
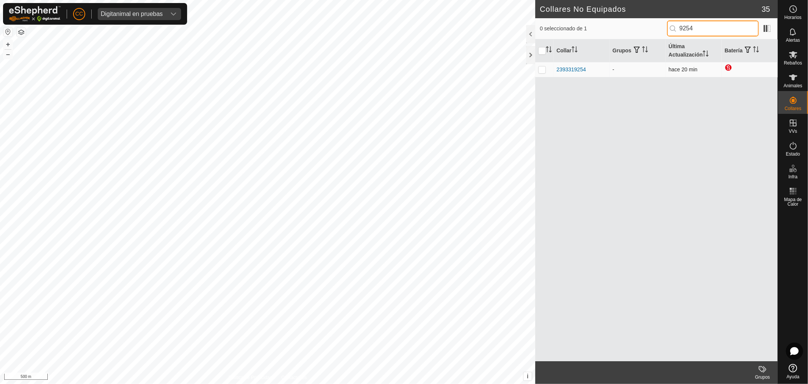
type input "9254"
drag, startPoint x: 589, startPoint y: 67, endPoint x: 554, endPoint y: 70, distance: 35.0
click at [554, 70] on td "2393319254" at bounding box center [582, 69] width 56 height 15
copy div "2393319254"
click at [578, 70] on div "2393319254" at bounding box center [572, 70] width 30 height 8
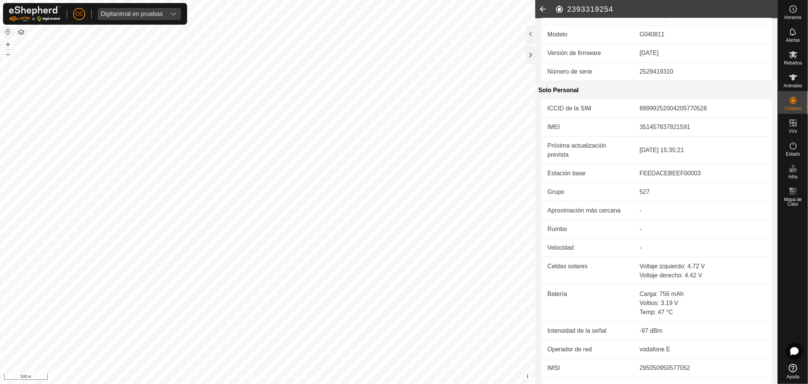
scroll to position [150, 0]
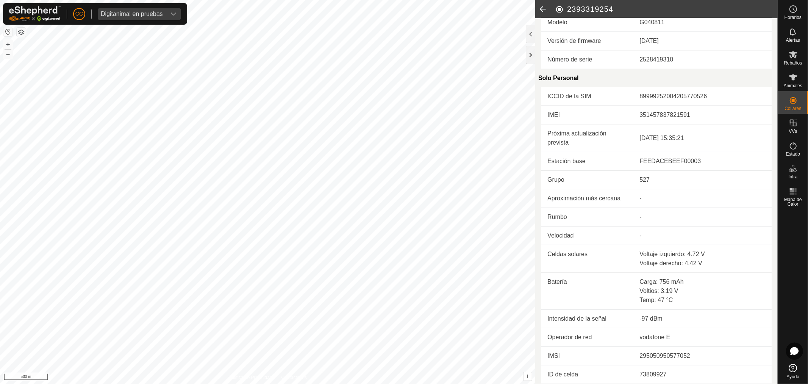
click at [545, 6] on icon at bounding box center [542, 9] width 15 height 18
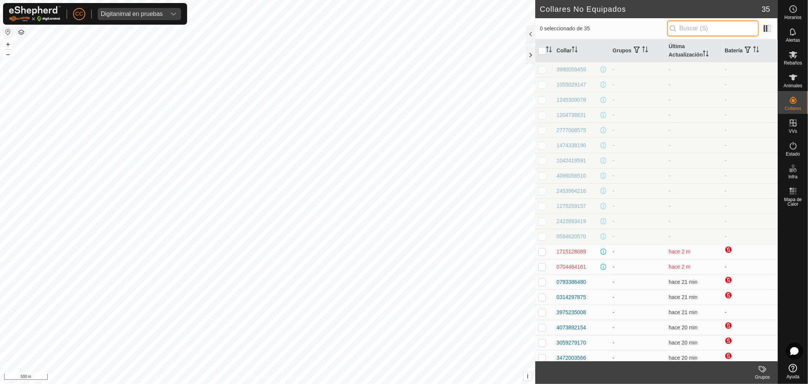
click at [692, 28] on input "text" at bounding box center [713, 28] width 92 height 16
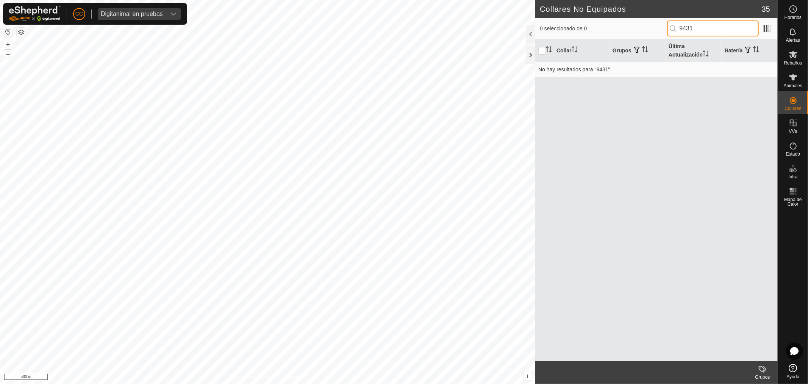
drag, startPoint x: 698, startPoint y: 27, endPoint x: 637, endPoint y: 23, distance: 61.2
click at [634, 26] on div "0 seleccionado de 0 9431" at bounding box center [656, 28] width 233 height 16
drag, startPoint x: 702, startPoint y: 27, endPoint x: 667, endPoint y: 25, distance: 34.9
click at [667, 25] on div "0 seleccionado de 0 3120" at bounding box center [656, 28] width 233 height 16
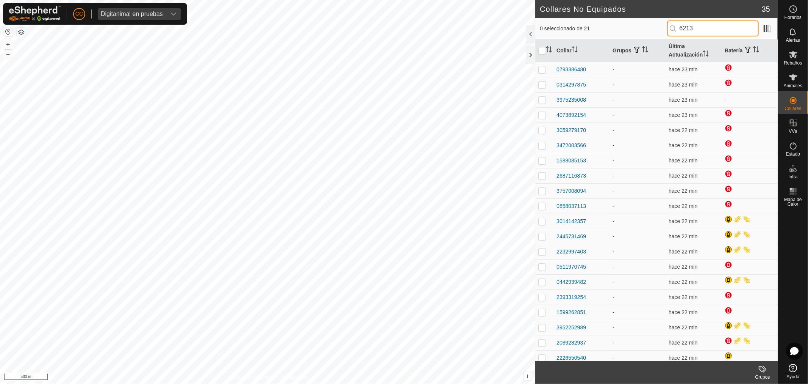
click at [682, 25] on input "6213" at bounding box center [713, 28] width 92 height 16
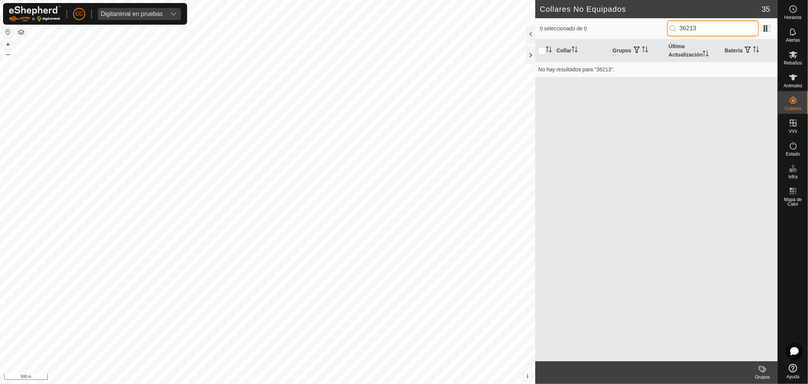
type input "36213"
